Goal: Information Seeking & Learning: Learn about a topic

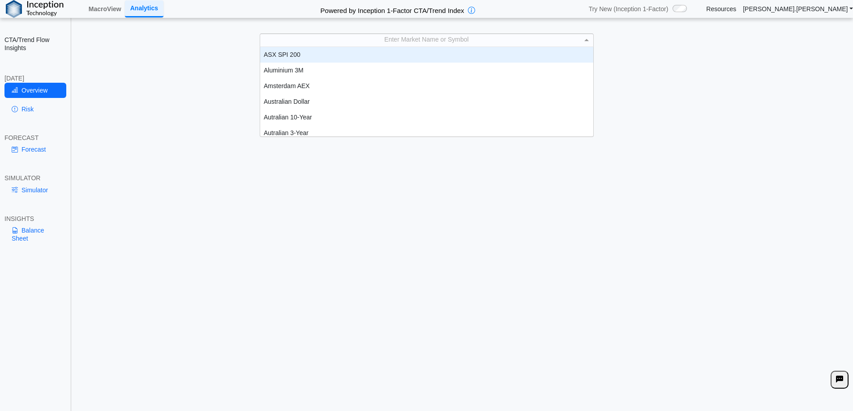
click at [437, 39] on div "Enter Market Name or Symbol" at bounding box center [426, 40] width 333 height 13
type input "****"
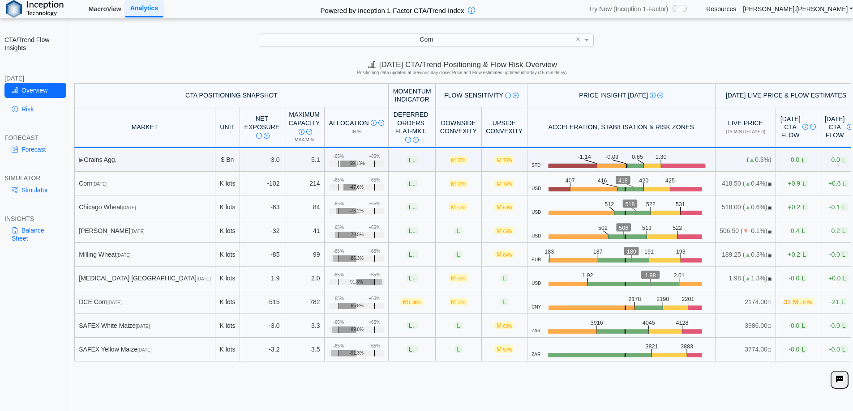
click at [110, 10] on link "MacroView" at bounding box center [105, 8] width 40 height 15
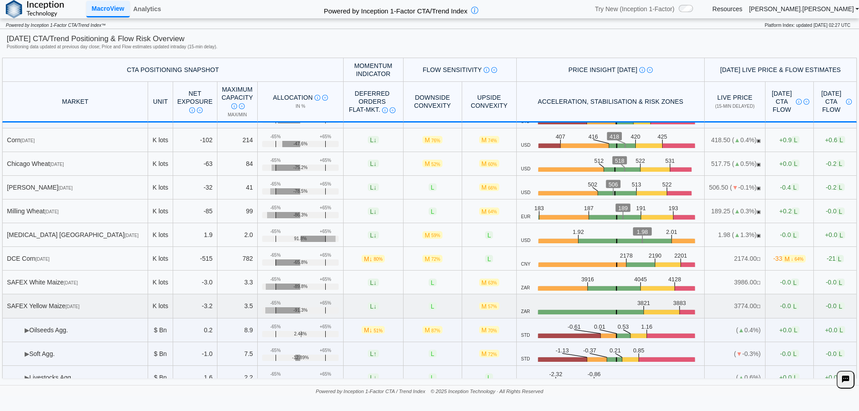
scroll to position [179, 0]
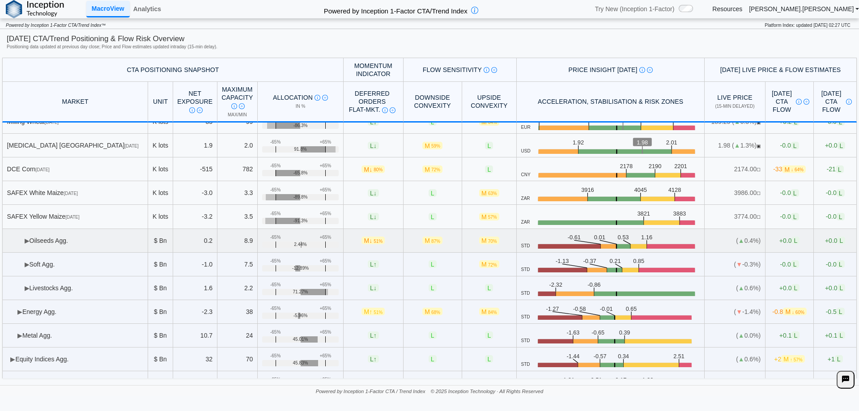
click at [80, 248] on td "▶ Oilseeds Agg." at bounding box center [75, 241] width 146 height 24
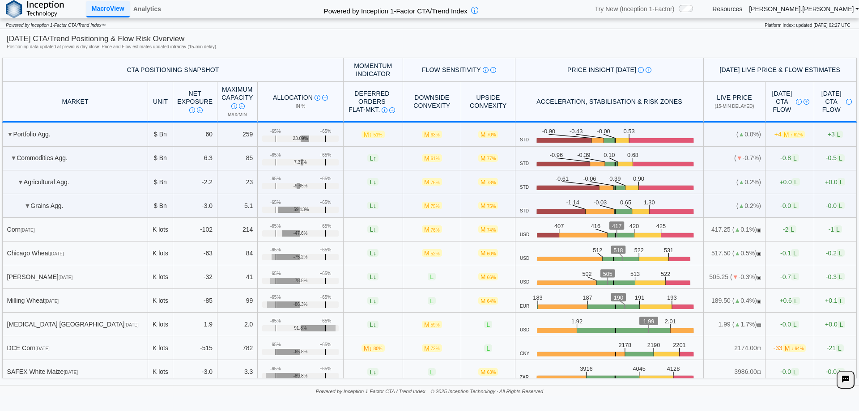
scroll to position [224, 0]
